Goal: Find specific page/section: Find specific page/section

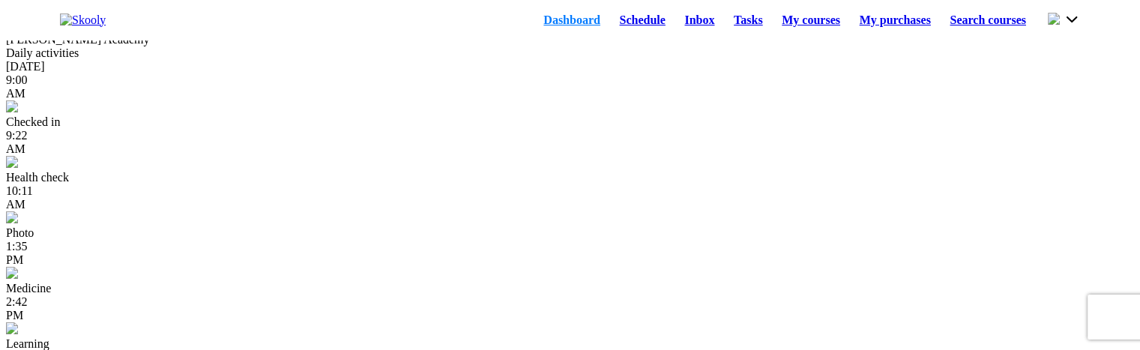
click at [614, 28] on link "Schedule" at bounding box center [642, 20] width 65 height 21
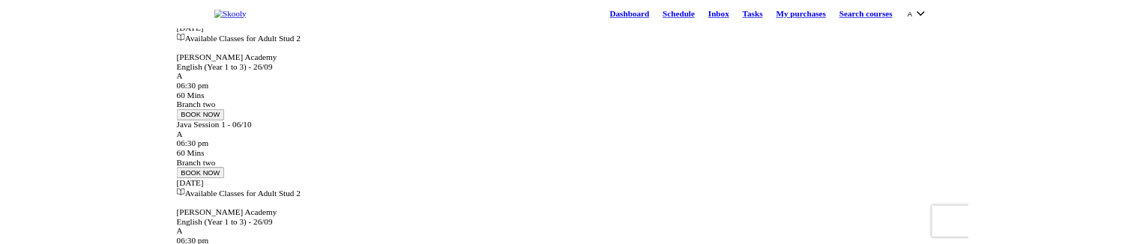
scroll to position [150, 0]
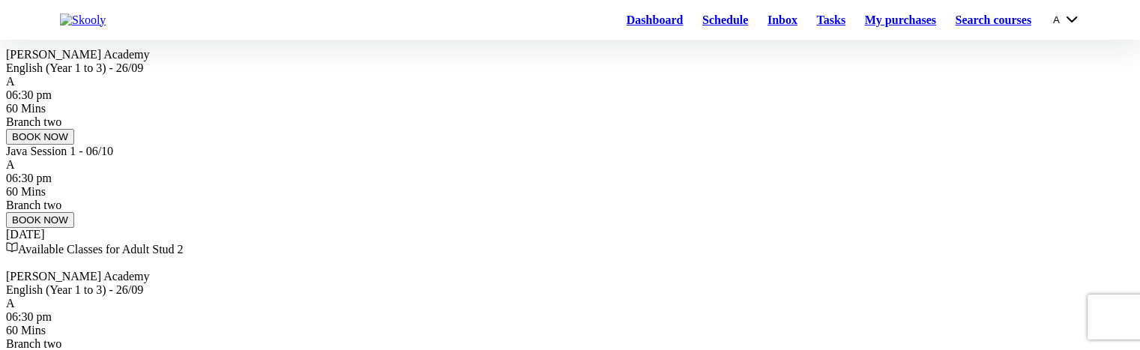
drag, startPoint x: 82, startPoint y: 136, endPoint x: 40, endPoint y: 192, distance: 69.5
click at [59, 148] on div "Schedule Filter Apply Schedules Classes My bookings Available courses Reminders…" at bounding box center [570, 263] width 1128 height 815
drag, startPoint x: 271, startPoint y: 87, endPoint x: 262, endPoint y: 91, distance: 9.7
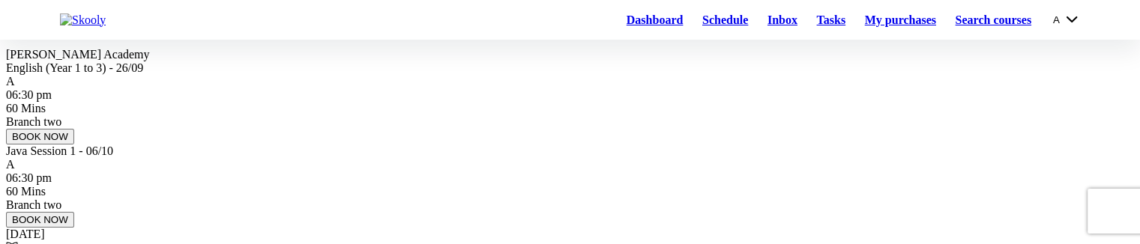
click at [807, 25] on link "Tasks" at bounding box center [831, 20] width 48 height 21
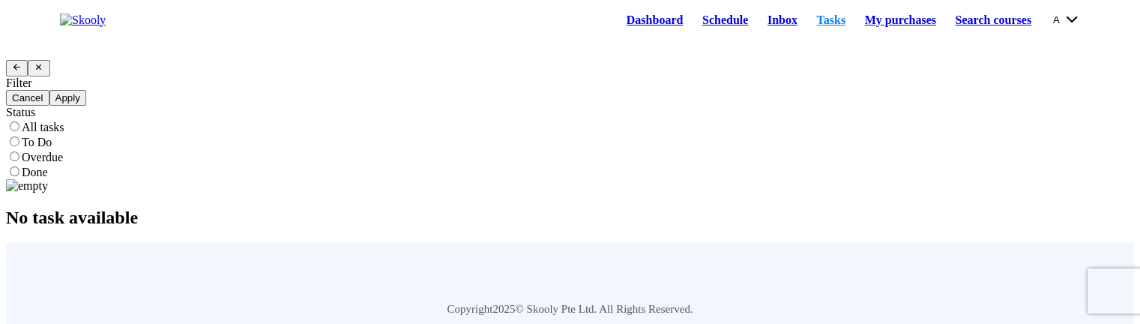
click at [86, 106] on button "Apply" at bounding box center [67, 98] width 37 height 16
click at [861, 28] on link "My purchases" at bounding box center [900, 20] width 91 height 21
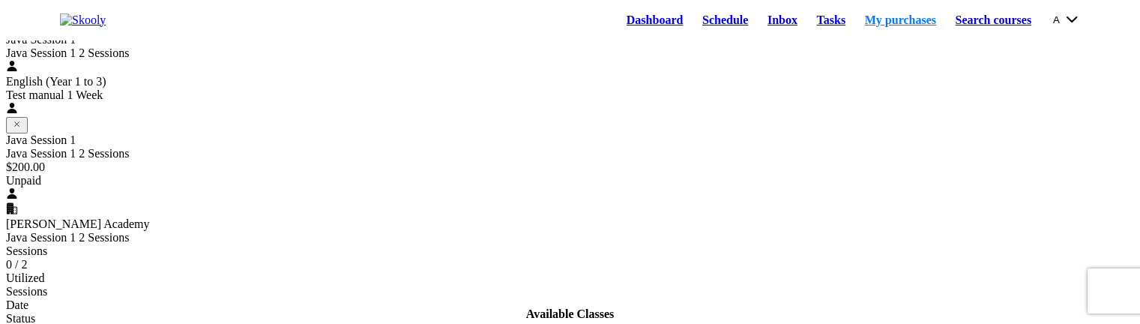
click at [692, 28] on link "Schedule" at bounding box center [724, 20] width 65 height 21
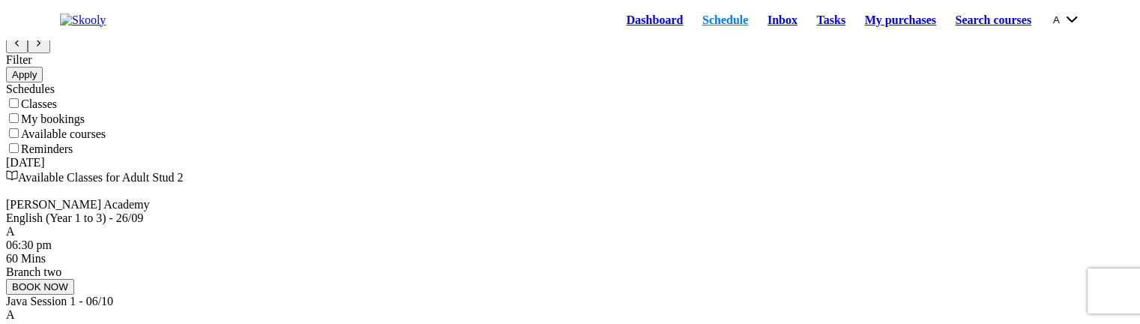
click at [43, 82] on button "Apply" at bounding box center [24, 75] width 37 height 16
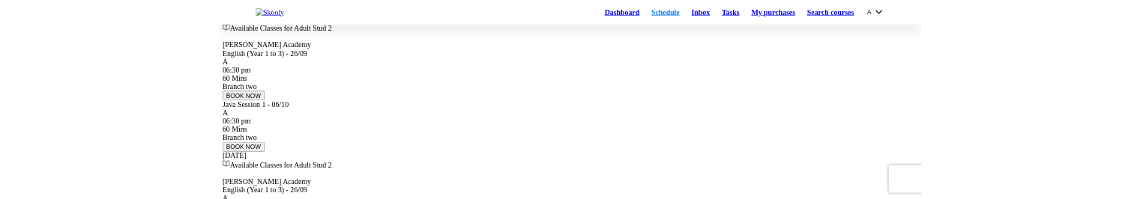
scroll to position [150, 0]
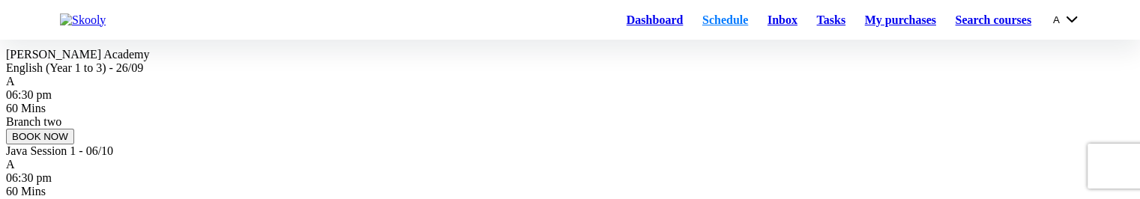
click at [617, 23] on link "Dashboard" at bounding box center [655, 20] width 76 height 21
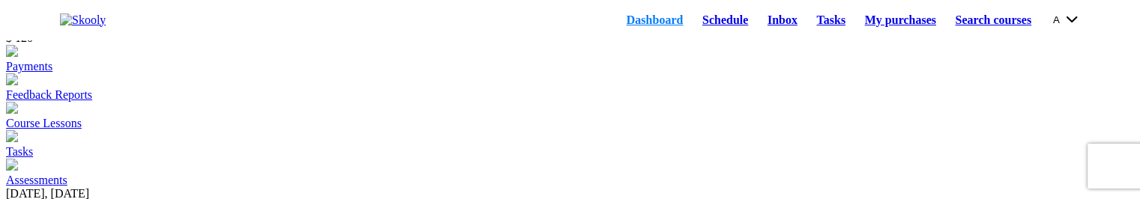
click at [692, 25] on link "Schedule" at bounding box center [724, 20] width 65 height 21
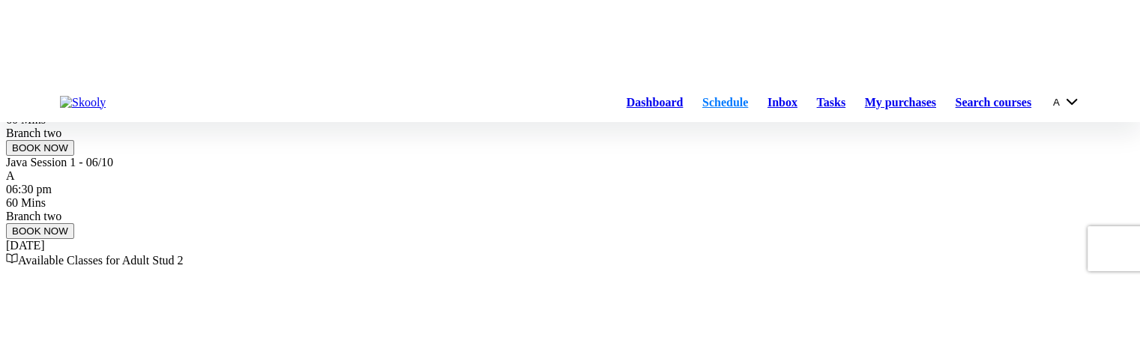
scroll to position [225, 0]
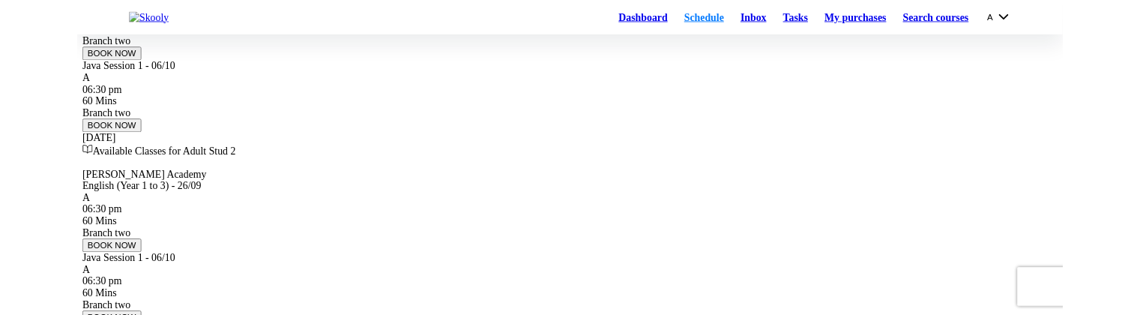
scroll to position [218, 0]
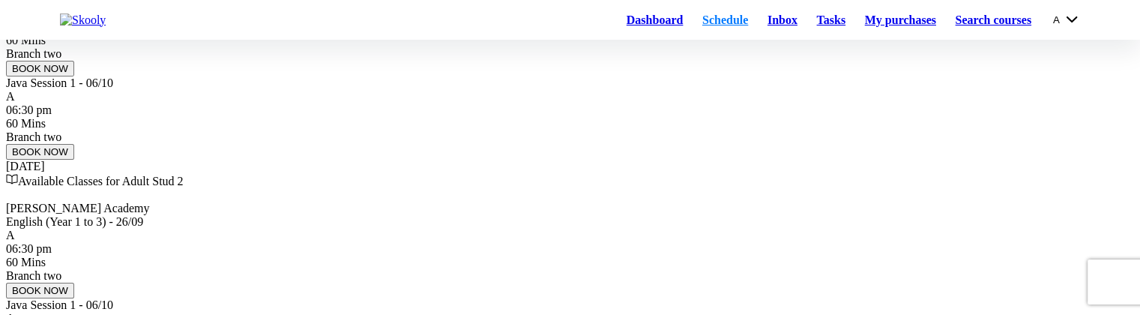
click at [873, 25] on link "My purchases" at bounding box center [900, 20] width 91 height 21
